Goal: Task Accomplishment & Management: Use online tool/utility

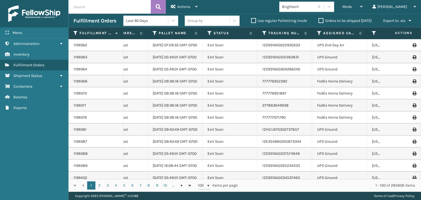
scroll to position [0, 213]
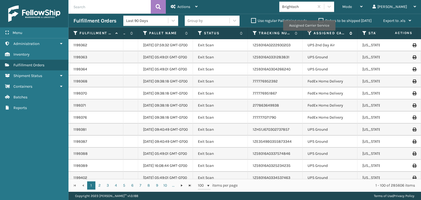
click at [309, 35] on icon at bounding box center [310, 33] width 4 height 5
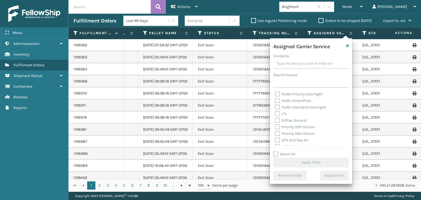
scroll to position [82, 0]
click at [287, 117] on label "UPS 2nd Day Air" at bounding box center [292, 117] width 34 height 5
click at [275, 117] on input "UPS 2nd Day Air" at bounding box center [275, 116] width 0 height 4
checkbox input "true"
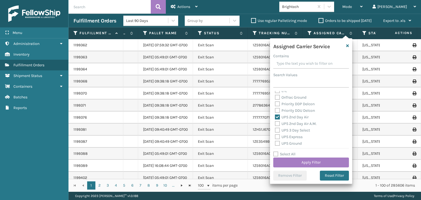
click at [292, 125] on label "UPS 2nd Day Air A.M." at bounding box center [296, 123] width 42 height 5
click at [275, 124] on input "UPS 2nd Day Air A.M." at bounding box center [275, 123] width 0 height 4
checkbox input "true"
click at [292, 133] on div "UPS 3 Day Select" at bounding box center [311, 130] width 72 height 7
click at [291, 131] on label "UPS 3 Day Select" at bounding box center [292, 130] width 35 height 5
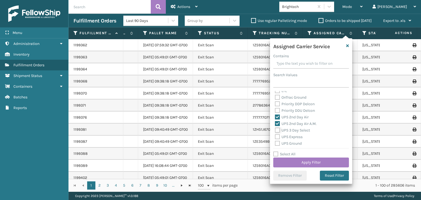
click at [275, 131] on input "UPS 3 Day Select" at bounding box center [275, 129] width 0 height 4
checkbox input "true"
drag, startPoint x: 292, startPoint y: 137, endPoint x: 293, endPoint y: 146, distance: 9.5
click at [292, 138] on label "UPS Express" at bounding box center [289, 137] width 28 height 5
click at [275, 137] on input "UPS Express" at bounding box center [275, 136] width 0 height 4
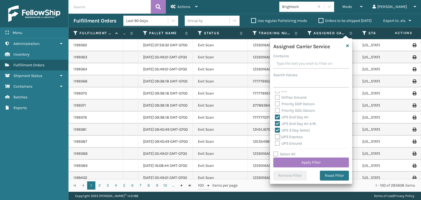
checkbox input "true"
click at [291, 144] on label "UPS Ground" at bounding box center [288, 143] width 27 height 5
click at [275, 144] on input "UPS Ground" at bounding box center [275, 142] width 0 height 4
checkbox input "true"
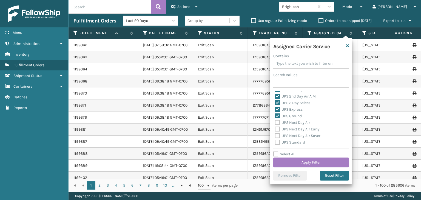
click at [291, 123] on label "UPS Next Day Air" at bounding box center [292, 122] width 35 height 5
click at [275, 123] on input "UPS Next Day Air" at bounding box center [275, 122] width 0 height 4
checkbox input "true"
click at [292, 128] on label "UPS Next Day Air Early" at bounding box center [297, 129] width 45 height 5
click at [275, 128] on input "UPS Next Day Air Early" at bounding box center [275, 128] width 0 height 4
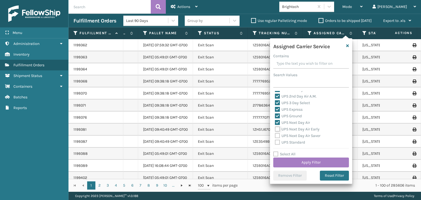
checkbox input "true"
click at [292, 134] on label "UPS Next Day Air Saver" at bounding box center [298, 136] width 46 height 5
click at [275, 134] on input "UPS Next Day Air Saver" at bounding box center [275, 135] width 0 height 4
checkbox input "true"
click at [292, 140] on label "UPS Standard" at bounding box center [290, 142] width 30 height 5
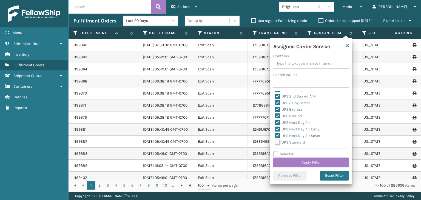
click at [275, 140] on input "UPS Standard" at bounding box center [275, 141] width 0 height 4
checkbox input "true"
click at [304, 163] on button "Apply Filter" at bounding box center [311, 163] width 76 height 10
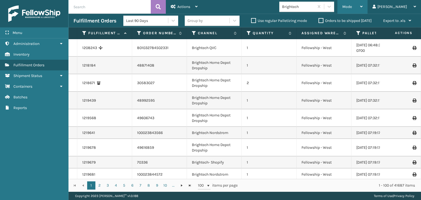
click at [352, 6] on span "Mode" at bounding box center [348, 6] width 10 height 5
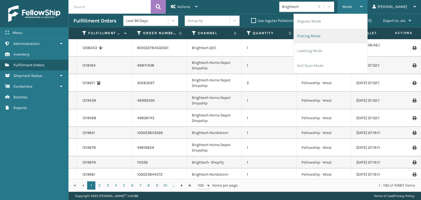
click at [360, 30] on li "Picking Mode" at bounding box center [330, 36] width 73 height 15
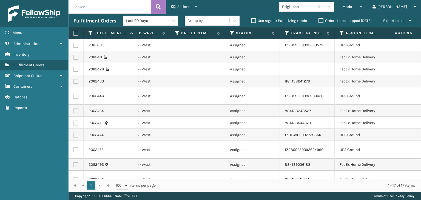
scroll to position [0, 0]
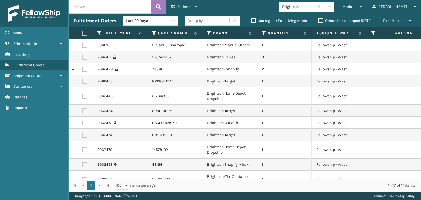
click at [203, 20] on div "Group by" at bounding box center [207, 20] width 45 height 9
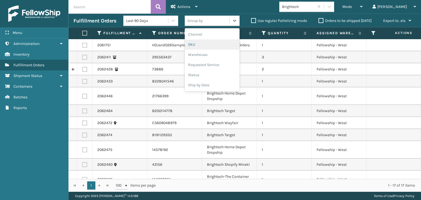
click at [202, 42] on div "SKU" at bounding box center [212, 44] width 55 height 10
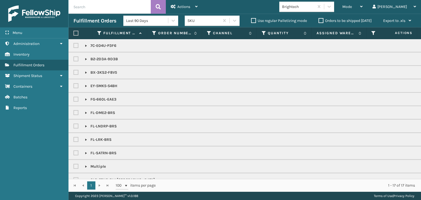
click at [76, 31] on label at bounding box center [75, 33] width 5 height 5
click at [74, 32] on input "checkbox" at bounding box center [73, 34] width 0 height 4
checkbox input "true"
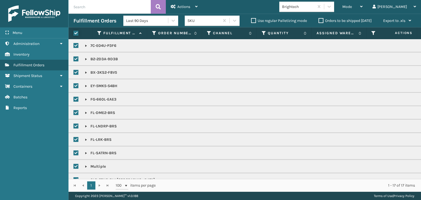
checkbox input "true"
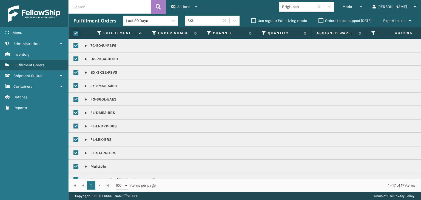
checkbox input "true"
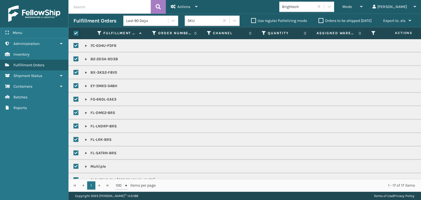
checkbox input "true"
click at [179, 6] on span "Actions" at bounding box center [183, 6] width 13 height 5
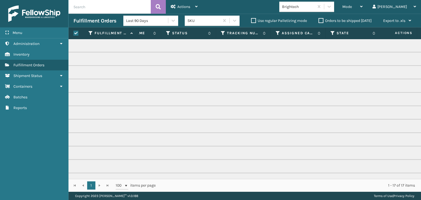
scroll to position [0, 263]
drag, startPoint x: 268, startPoint y: 175, endPoint x: 308, endPoint y: 179, distance: 40.3
click at [308, 179] on div "Fulfillment Order Id Order Number Channel Quantity Assigned Warehouse Pallet Na…" at bounding box center [245, 109] width 353 height 165
click at [276, 34] on icon at bounding box center [275, 33] width 4 height 5
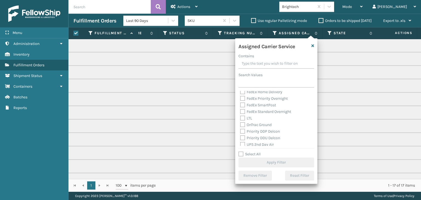
scroll to position [82, 0]
click at [261, 118] on label "UPS 2nd Day Air" at bounding box center [257, 117] width 34 height 5
click at [241, 118] on input "UPS 2nd Day Air" at bounding box center [240, 116] width 0 height 4
checkbox input "true"
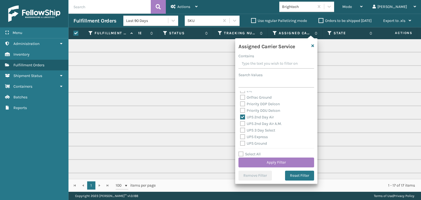
click at [262, 123] on label "UPS 2nd Day Air A.M." at bounding box center [261, 123] width 42 height 5
click at [241, 123] on input "UPS 2nd Day Air A.M." at bounding box center [240, 123] width 0 height 4
checkbox input "true"
click at [259, 129] on label "UPS 3 Day Select" at bounding box center [257, 130] width 35 height 5
click at [241, 129] on input "UPS 3 Day Select" at bounding box center [240, 129] width 0 height 4
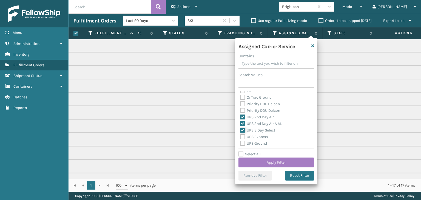
checkbox input "true"
click at [262, 137] on label "UPS Express" at bounding box center [254, 137] width 28 height 5
click at [241, 137] on input "UPS Express" at bounding box center [240, 136] width 0 height 4
checkbox input "true"
click at [260, 141] on div "UPS Ground" at bounding box center [276, 143] width 72 height 7
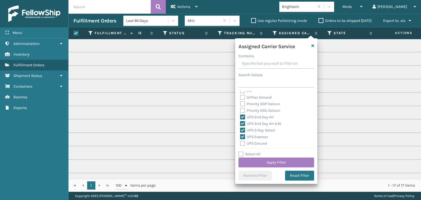
click at [259, 142] on label "UPS Ground" at bounding box center [253, 143] width 27 height 5
click at [241, 142] on input "UPS Ground" at bounding box center [240, 142] width 0 height 4
checkbox input "true"
click at [256, 124] on label "UPS Next Day Air" at bounding box center [257, 122] width 35 height 5
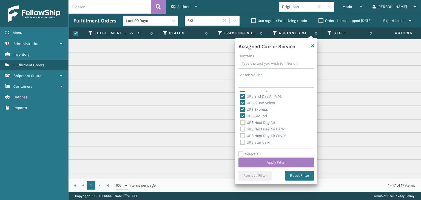
click at [241, 123] on input "UPS Next Day Air" at bounding box center [240, 122] width 0 height 4
checkbox input "true"
click at [258, 129] on label "UPS Next Day Air Early" at bounding box center [262, 129] width 45 height 5
click at [241, 129] on input "UPS Next Day Air Early" at bounding box center [240, 128] width 0 height 4
checkbox input "true"
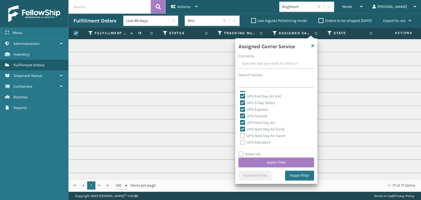
click at [259, 134] on label "UPS Next Day Air Saver" at bounding box center [263, 136] width 46 height 5
click at [241, 134] on input "UPS Next Day Air Saver" at bounding box center [240, 135] width 0 height 4
checkbox input "true"
click at [259, 140] on div "UPS Standard" at bounding box center [276, 142] width 72 height 7
click at [247, 145] on label "UPS Standard" at bounding box center [255, 142] width 30 height 5
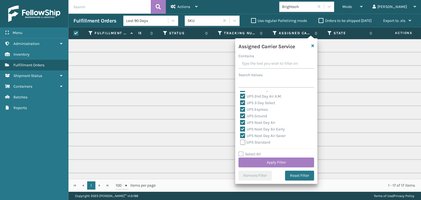
click at [241, 143] on input "UPS Standard" at bounding box center [240, 141] width 0 height 4
checkbox input "true"
click at [257, 122] on label "UPS SurePost 1LB or Greater" at bounding box center [267, 121] width 54 height 5
click at [241, 122] on input "UPS SurePost 1LB or Greater" at bounding box center [240, 120] width 0 height 4
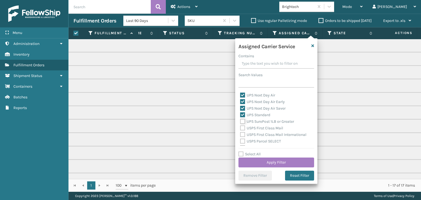
checkbox input "true"
click at [260, 160] on button "Apply Filter" at bounding box center [277, 163] width 76 height 10
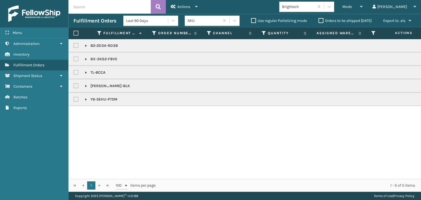
click at [77, 31] on label at bounding box center [75, 33] width 5 height 5
click at [74, 32] on input "checkbox" at bounding box center [73, 34] width 0 height 4
checkbox input "true"
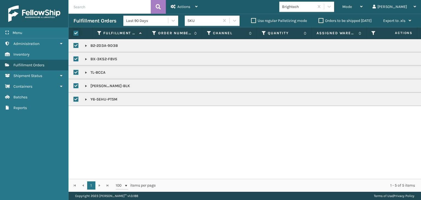
checkbox input "true"
drag, startPoint x: 185, startPoint y: 4, endPoint x: 189, endPoint y: 13, distance: 9.6
click at [185, 4] on div "Actions" at bounding box center [184, 7] width 27 height 14
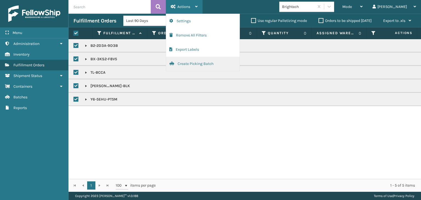
click at [200, 64] on button "Create Picking Batch" at bounding box center [202, 64] width 73 height 14
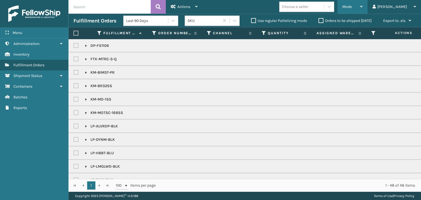
drag, startPoint x: 375, startPoint y: 5, endPoint x: 361, endPoint y: 32, distance: 30.2
click at [363, 7] on div "Mode" at bounding box center [353, 7] width 20 height 14
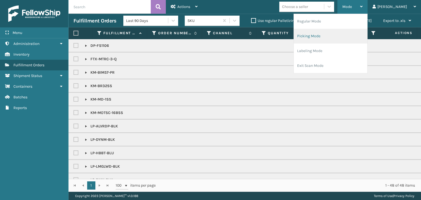
click at [356, 35] on li "Picking Mode" at bounding box center [330, 36] width 73 height 15
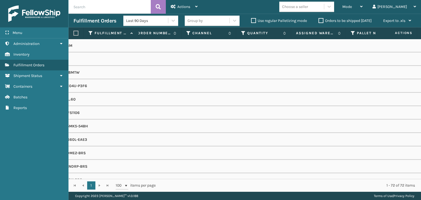
scroll to position [0, 42]
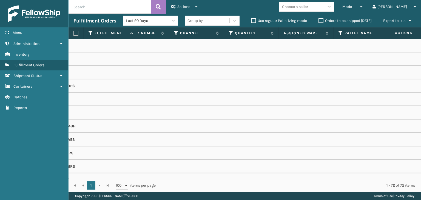
drag, startPoint x: 247, startPoint y: 178, endPoint x: 250, endPoint y: 177, distance: 3.3
click at [250, 177] on div "Fulfillment Order Id Order Number Channel Quantity Assigned Warehouse Pallet Na…" at bounding box center [245, 109] width 353 height 165
drag, startPoint x: 249, startPoint y: 174, endPoint x: 339, endPoint y: 174, distance: 90.5
click at [344, 175] on div "1424M 1717 2608MTW 7C-E04U-P3F6 Bbt_60 DP-FS1106 EY-5MK5-54BH FG-660L-EAE3 FL-D…" at bounding box center [245, 109] width 353 height 140
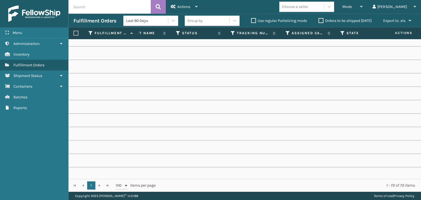
scroll to position [0, 260]
click at [288, 34] on icon at bounding box center [287, 33] width 4 height 5
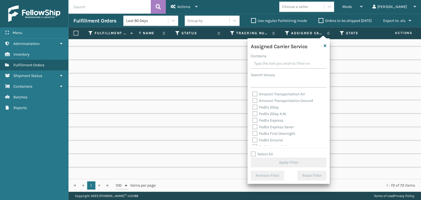
click at [255, 152] on label "Select All" at bounding box center [262, 154] width 22 height 5
click at [255, 152] on input "Select All" at bounding box center [292, 151] width 82 height 1
checkbox input "true"
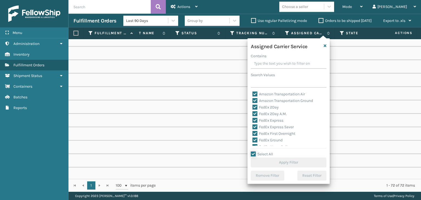
checkbox input "true"
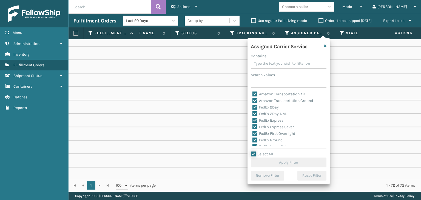
checkbox input "true"
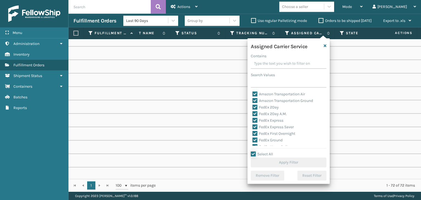
checkbox input "true"
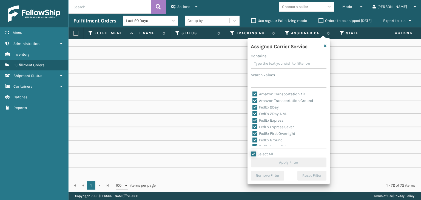
checkbox input "true"
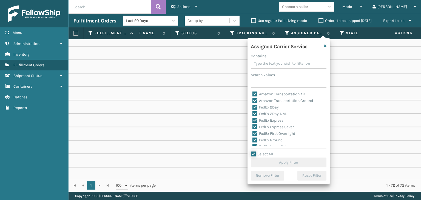
checkbox input "true"
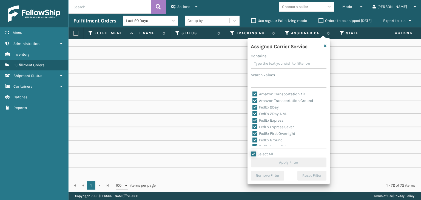
checkbox input "true"
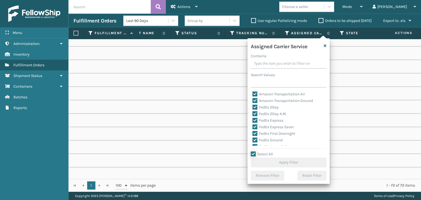
checkbox input "true"
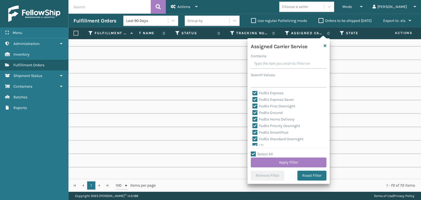
click at [256, 144] on label "LTL" at bounding box center [259, 145] width 12 height 5
click at [253, 144] on input "LTL" at bounding box center [253, 145] width 0 height 4
checkbox input "false"
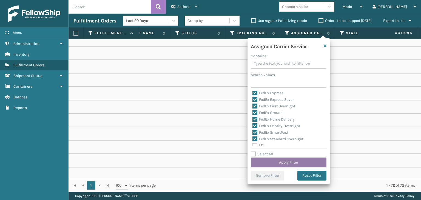
click at [285, 163] on button "Apply Filter" at bounding box center [289, 163] width 76 height 10
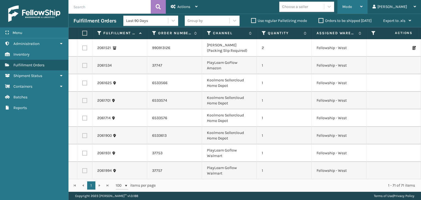
click at [363, 4] on div "Mode" at bounding box center [353, 7] width 20 height 14
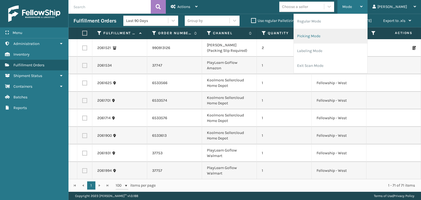
click at [350, 32] on li "Picking Mode" at bounding box center [330, 36] width 73 height 15
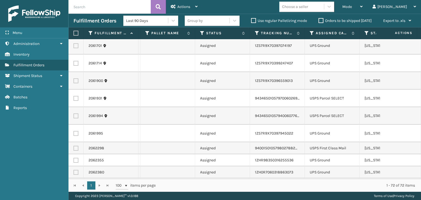
scroll to position [0, 0]
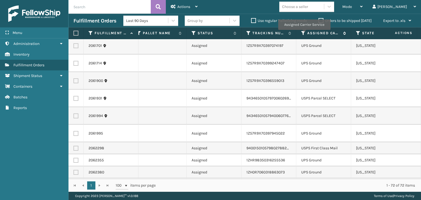
click at [304, 34] on icon at bounding box center [303, 33] width 4 height 5
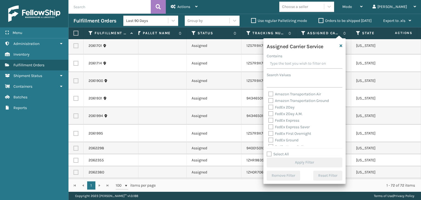
click at [283, 109] on label "FedEx 2Day" at bounding box center [281, 107] width 26 height 5
click at [269, 108] on input "FedEx 2Day" at bounding box center [268, 106] width 0 height 4
checkbox input "true"
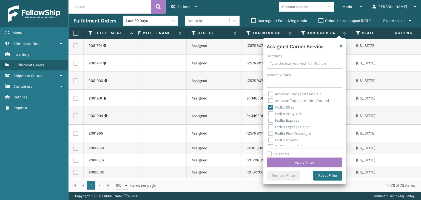
click at [282, 113] on label "FedEx 2Day A.M." at bounding box center [285, 114] width 34 height 5
click at [269, 113] on input "FedEx 2Day A.M." at bounding box center [268, 113] width 0 height 4
checkbox input "true"
click at [286, 121] on label "FedEx Express" at bounding box center [283, 120] width 31 height 5
click at [269, 121] on input "FedEx Express" at bounding box center [268, 119] width 0 height 4
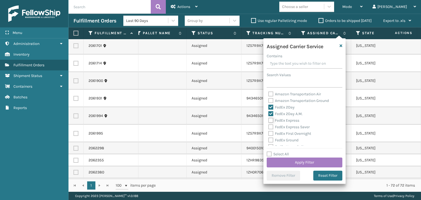
checkbox input "true"
click at [290, 129] on label "FedEx Express Saver" at bounding box center [288, 127] width 41 height 5
click at [269, 128] on input "FedEx Express Saver" at bounding box center [268, 126] width 0 height 4
checkbox input "true"
drag, startPoint x: 292, startPoint y: 134, endPoint x: 294, endPoint y: 141, distance: 7.6
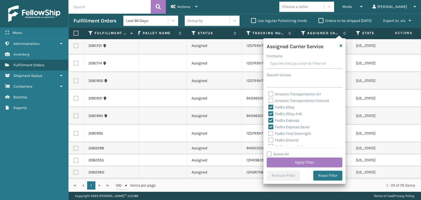
click at [292, 134] on label "FedEx First Overnight" at bounding box center [289, 133] width 43 height 5
click at [269, 134] on input "FedEx First Overnight" at bounding box center [268, 133] width 0 height 4
checkbox input "true"
click at [294, 141] on label "FedEx Ground" at bounding box center [283, 140] width 30 height 5
click at [269, 141] on input "FedEx Ground" at bounding box center [268, 139] width 0 height 4
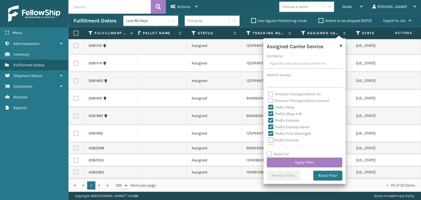
checkbox input "true"
click at [285, 117] on div "FedEx Home Delivery" at bounding box center [304, 119] width 72 height 7
click at [287, 120] on label "FedEx Home Delivery" at bounding box center [289, 119] width 42 height 5
click at [269, 120] on input "FedEx Home Delivery" at bounding box center [268, 118] width 0 height 4
checkbox input "true"
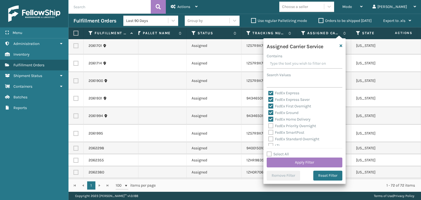
click at [288, 125] on label "FedEx Priority Overnight" at bounding box center [292, 126] width 48 height 5
click at [269, 125] on input "FedEx Priority Overnight" at bounding box center [268, 125] width 0 height 4
checkbox input "true"
click at [290, 132] on label "FedEx SmartPost" at bounding box center [286, 132] width 36 height 5
click at [269, 132] on input "FedEx SmartPost" at bounding box center [268, 131] width 0 height 4
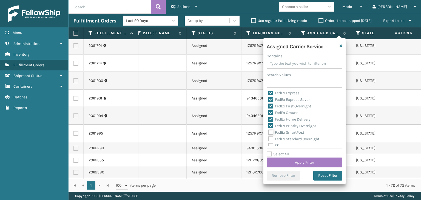
checkbox input "true"
click at [295, 142] on div "FedEx Standard Overnight" at bounding box center [304, 139] width 72 height 7
click at [293, 136] on div "FedEx Standard Overnight" at bounding box center [304, 139] width 72 height 7
click at [296, 140] on label "FedEx Standard Overnight" at bounding box center [293, 139] width 51 height 5
click at [269, 140] on input "FedEx Standard Overnight" at bounding box center [268, 138] width 0 height 4
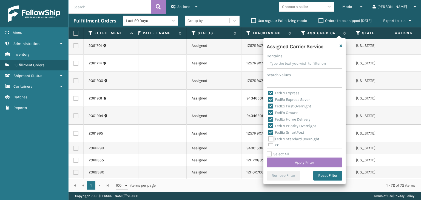
checkbox input "true"
click at [297, 165] on button "Apply Filter" at bounding box center [305, 163] width 76 height 10
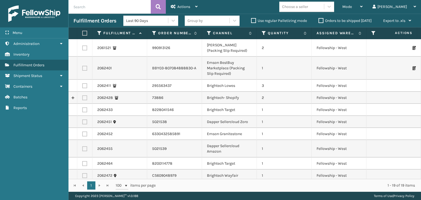
click at [210, 13] on div "Mode Regular Mode Picking Mode Labeling Mode Exit Scan Mode Choose a seller Pao…" at bounding box center [312, 7] width 219 height 14
click at [212, 22] on div "Group by" at bounding box center [207, 20] width 45 height 9
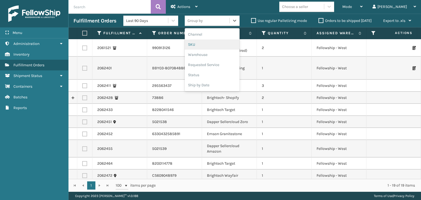
click at [210, 47] on div "SKU" at bounding box center [212, 44] width 55 height 10
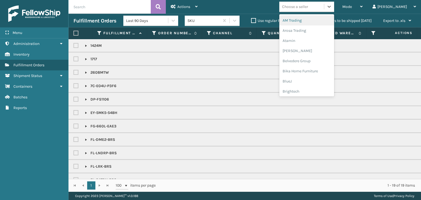
click at [308, 6] on div "Choose a seller" at bounding box center [295, 7] width 26 height 6
type input "BR"
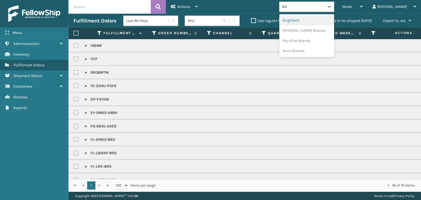
click at [321, 19] on div "Brightech" at bounding box center [306, 20] width 55 height 10
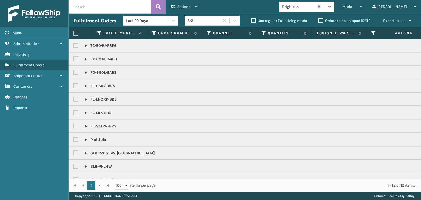
click at [76, 32] on label at bounding box center [75, 33] width 5 height 5
click at [74, 32] on input "checkbox" at bounding box center [73, 34] width 0 height 4
checkbox input "true"
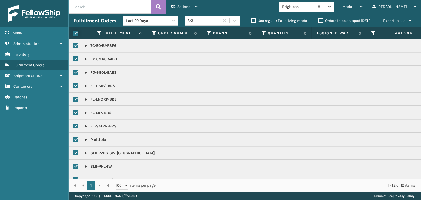
checkbox input "true"
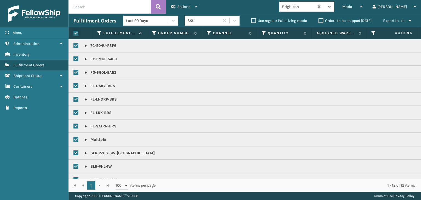
checkbox input "true"
click at [195, 6] on icon at bounding box center [196, 7] width 2 height 4
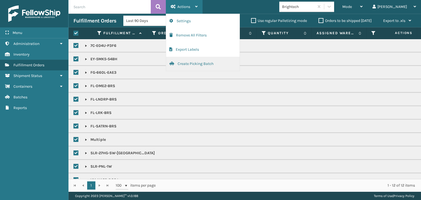
click at [202, 61] on button "Create Picking Batch" at bounding box center [202, 64] width 73 height 14
